Goal: Transaction & Acquisition: Purchase product/service

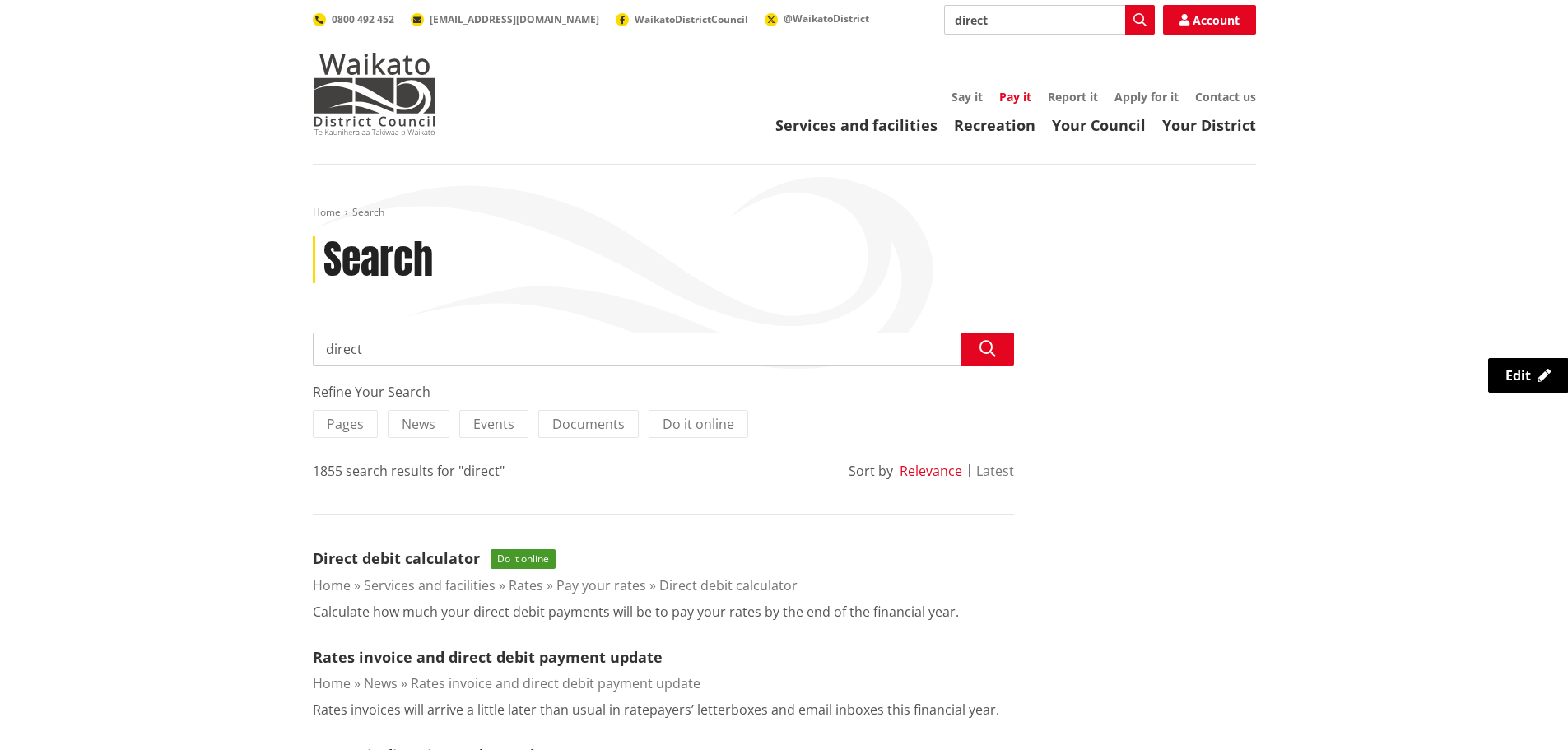
drag, startPoint x: 0, startPoint y: 0, endPoint x: 1014, endPoint y: 94, distance: 1018.3
click at [1014, 94] on link "Pay it" at bounding box center [1014, 97] width 32 height 16
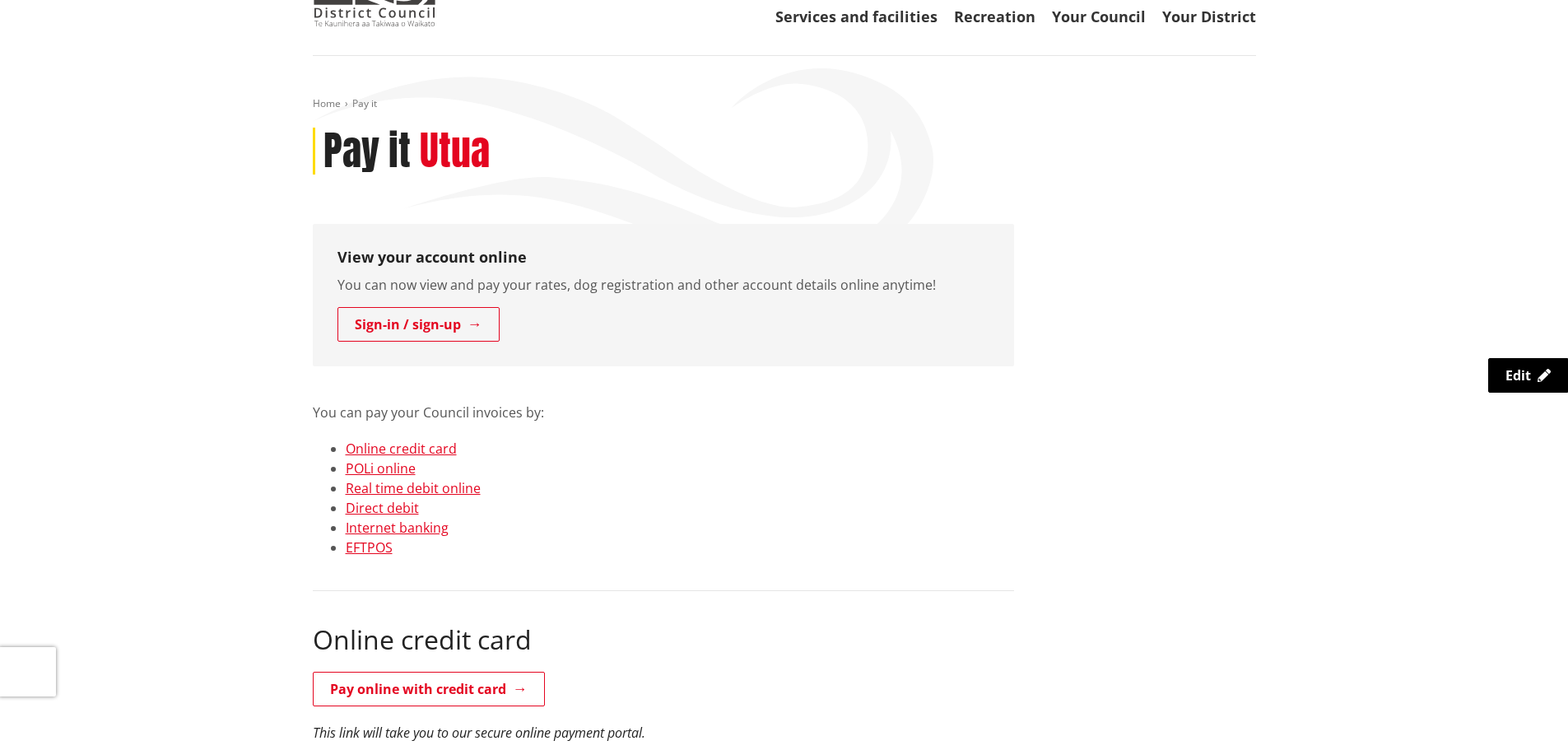
scroll to position [82, 0]
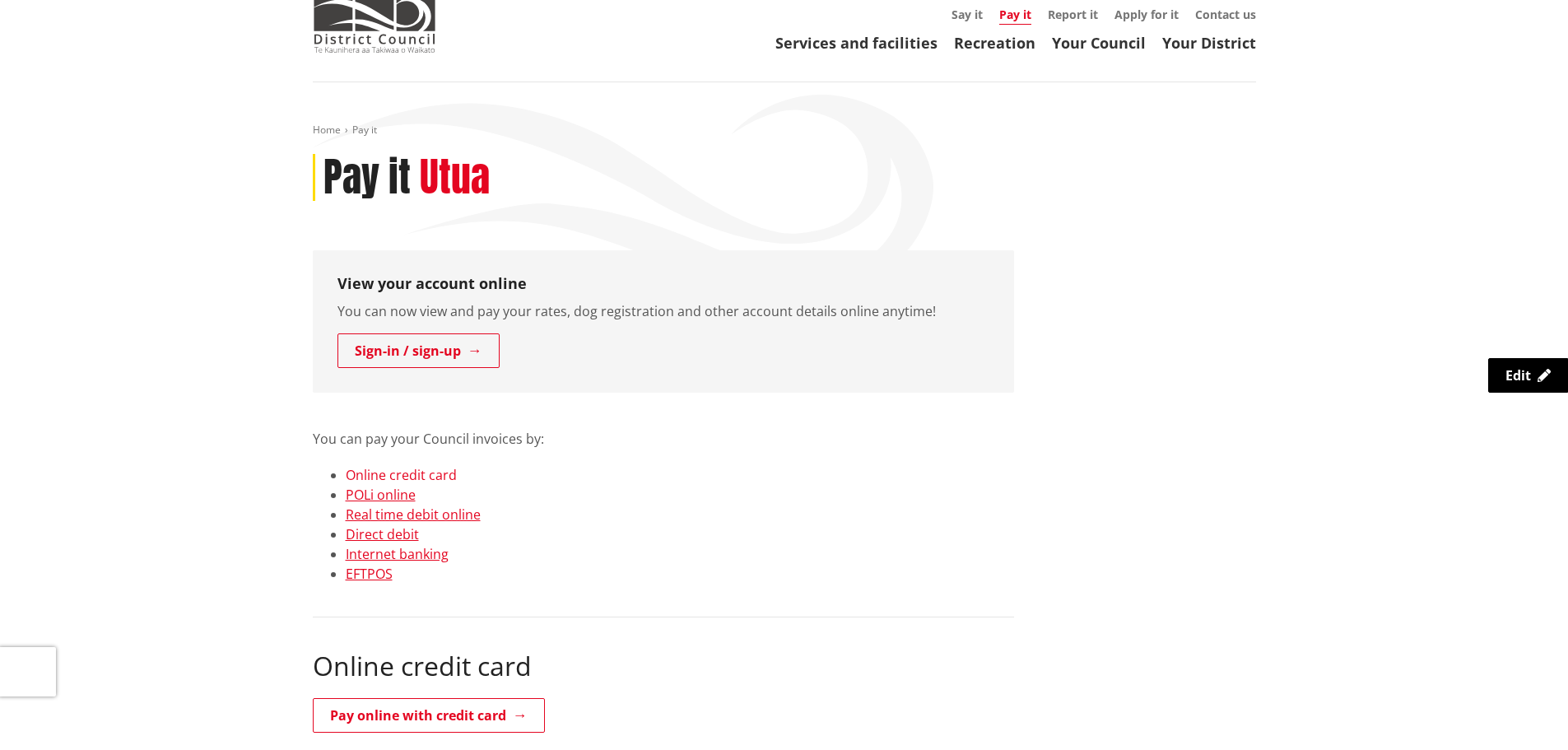
click at [430, 482] on link "Online credit card" at bounding box center [401, 475] width 111 height 19
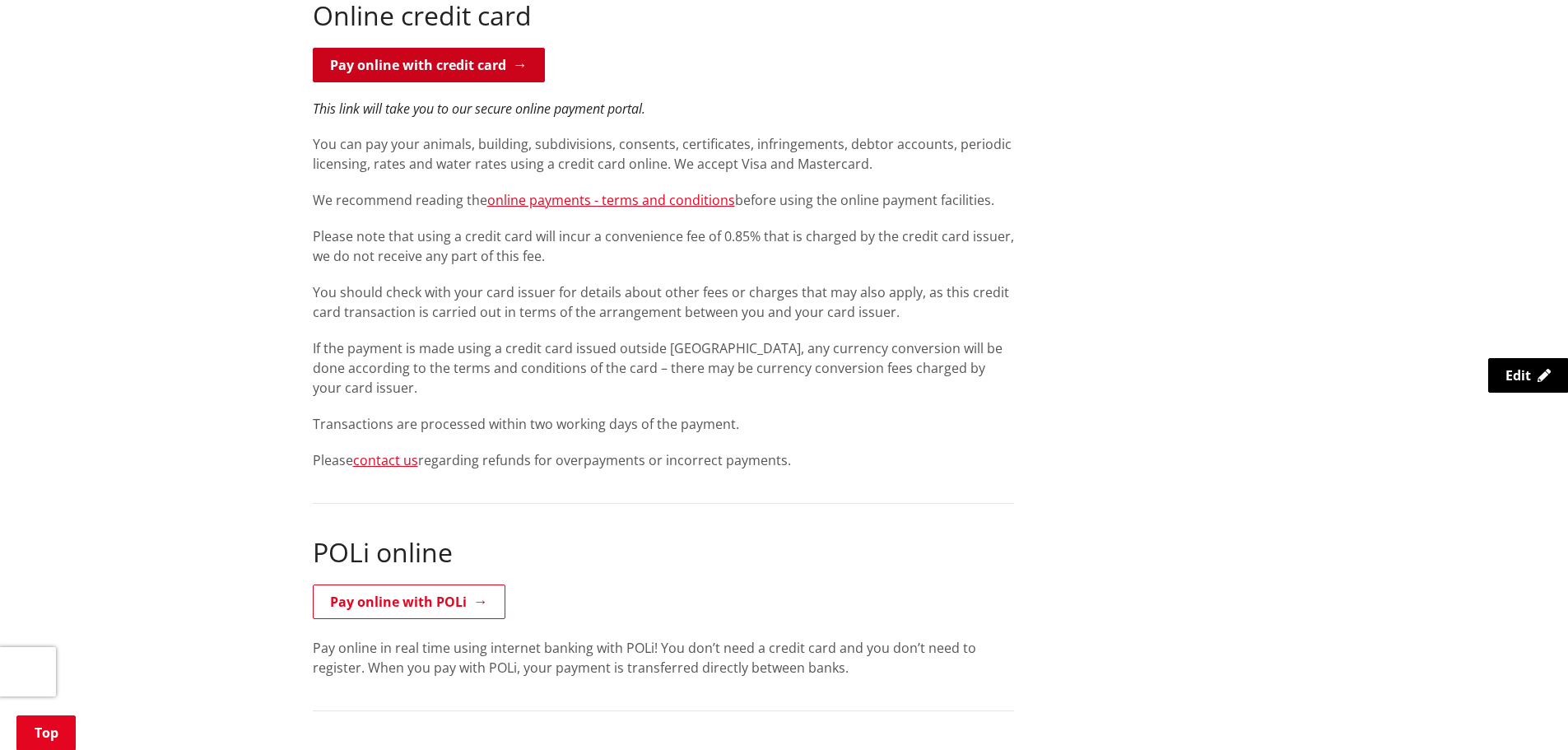
click at [512, 66] on link "Pay online with credit card" at bounding box center [429, 64] width 232 height 34
